Goal: Navigation & Orientation: Find specific page/section

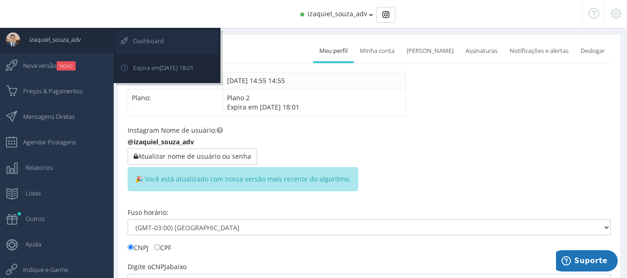
click at [140, 42] on span "Dashboard" at bounding box center [144, 40] width 40 height 23
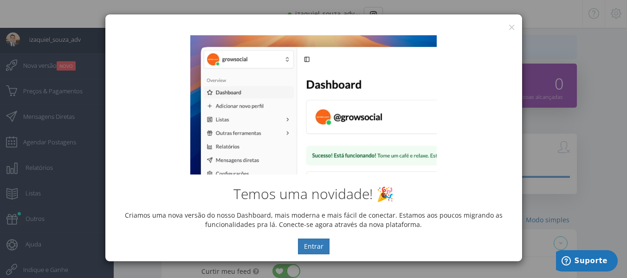
click at [510, 29] on div "Temos uma novidade! 🎉 Criamos uma nova versão do nosso Dashboard, mais moderna …" at bounding box center [313, 144] width 417 height 233
click at [511, 28] on button "×" at bounding box center [511, 27] width 7 height 13
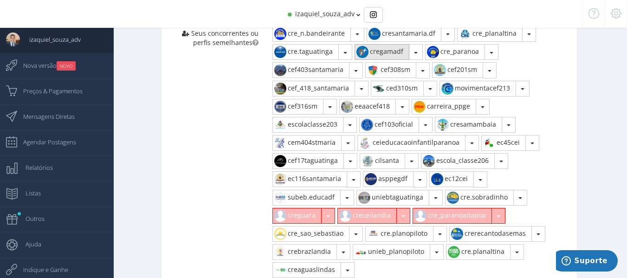
scroll to position [464, 0]
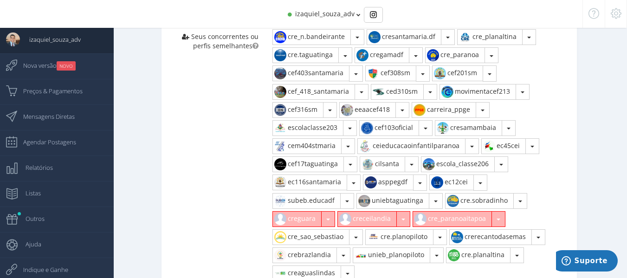
click at [346, 11] on span "izaquiel_souza_adv" at bounding box center [324, 13] width 59 height 9
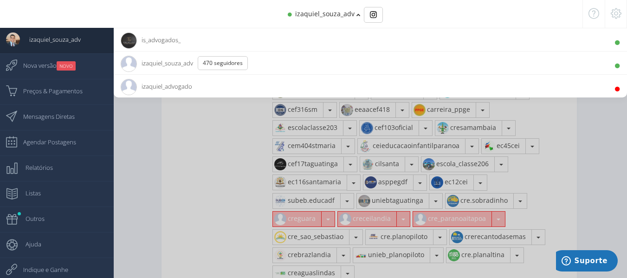
click at [135, 40] on img at bounding box center [129, 40] width 16 height 16
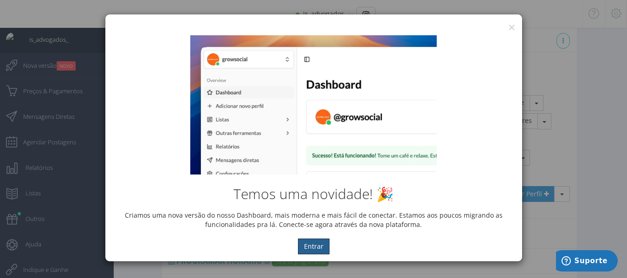
scroll to position [398, 0]
click at [512, 27] on button "×" at bounding box center [511, 27] width 7 height 13
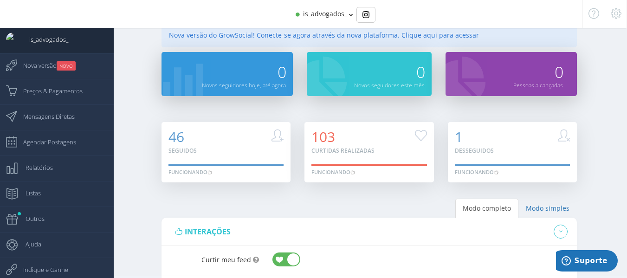
scroll to position [0, 0]
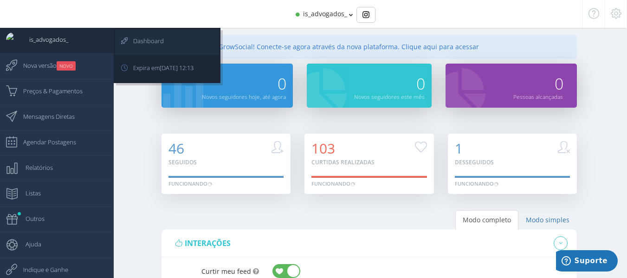
click at [135, 40] on span "Dashboard" at bounding box center [144, 40] width 40 height 23
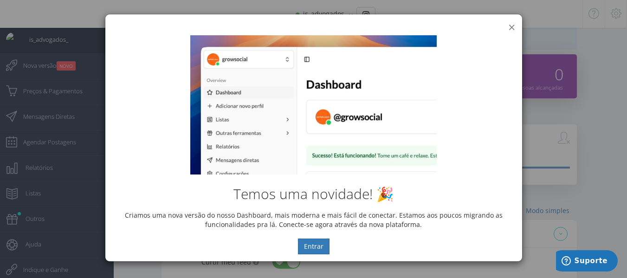
click at [512, 26] on button "×" at bounding box center [511, 27] width 7 height 13
